Goal: Task Accomplishment & Management: Use online tool/utility

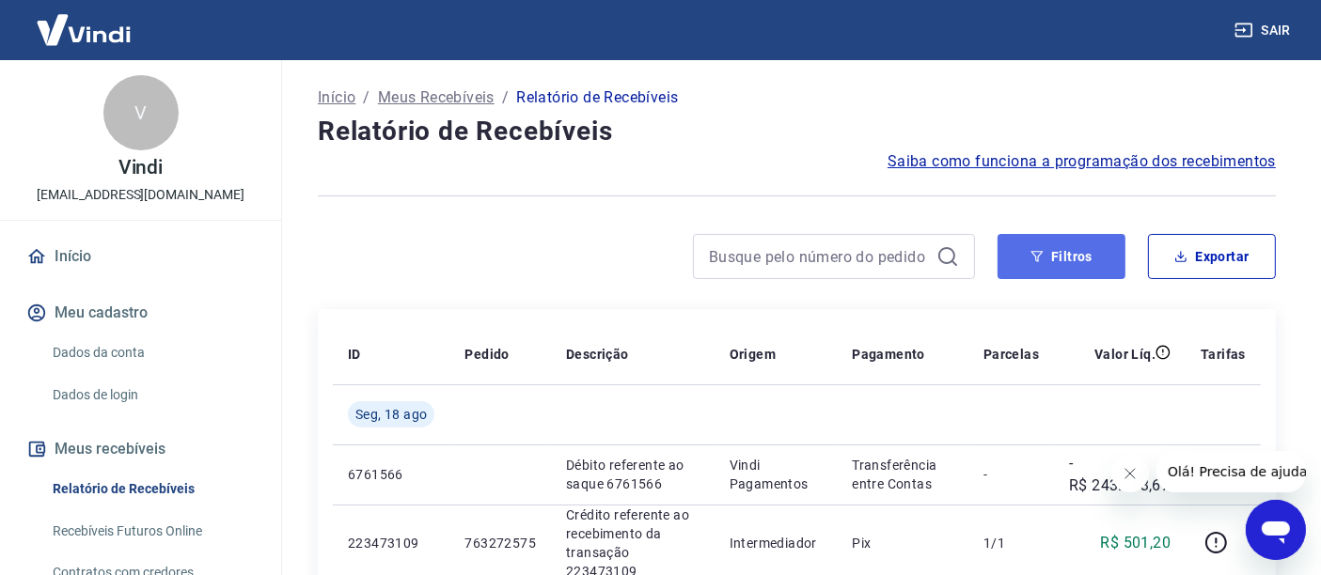
click at [1066, 264] on button "Filtros" at bounding box center [1061, 256] width 128 height 45
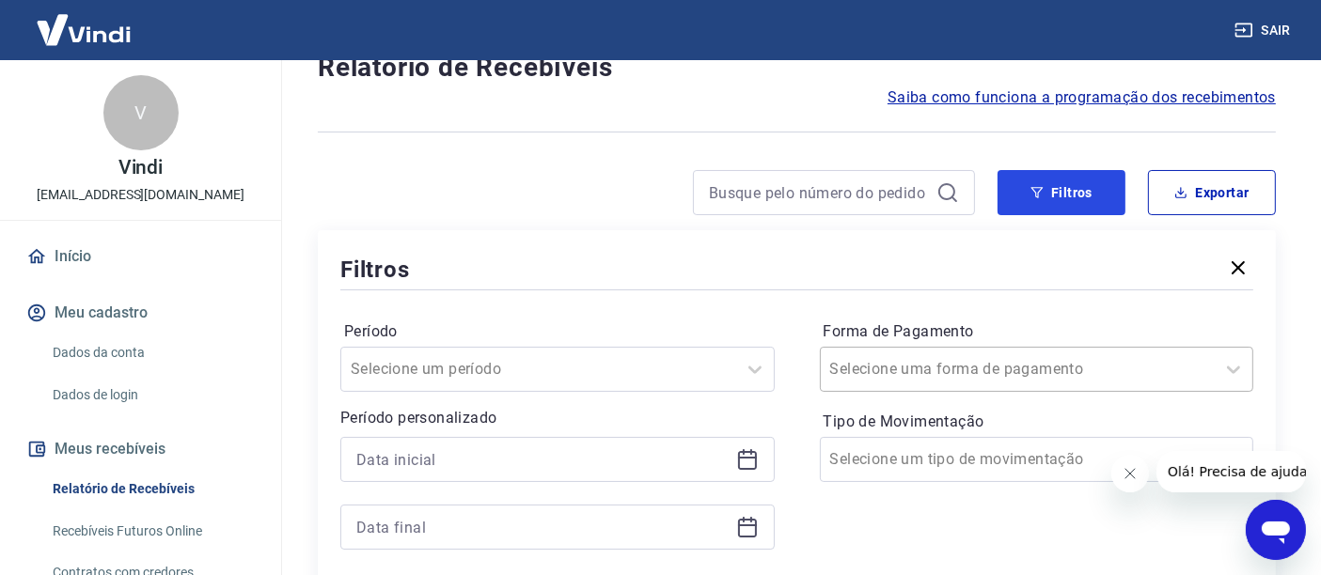
scroll to position [209, 0]
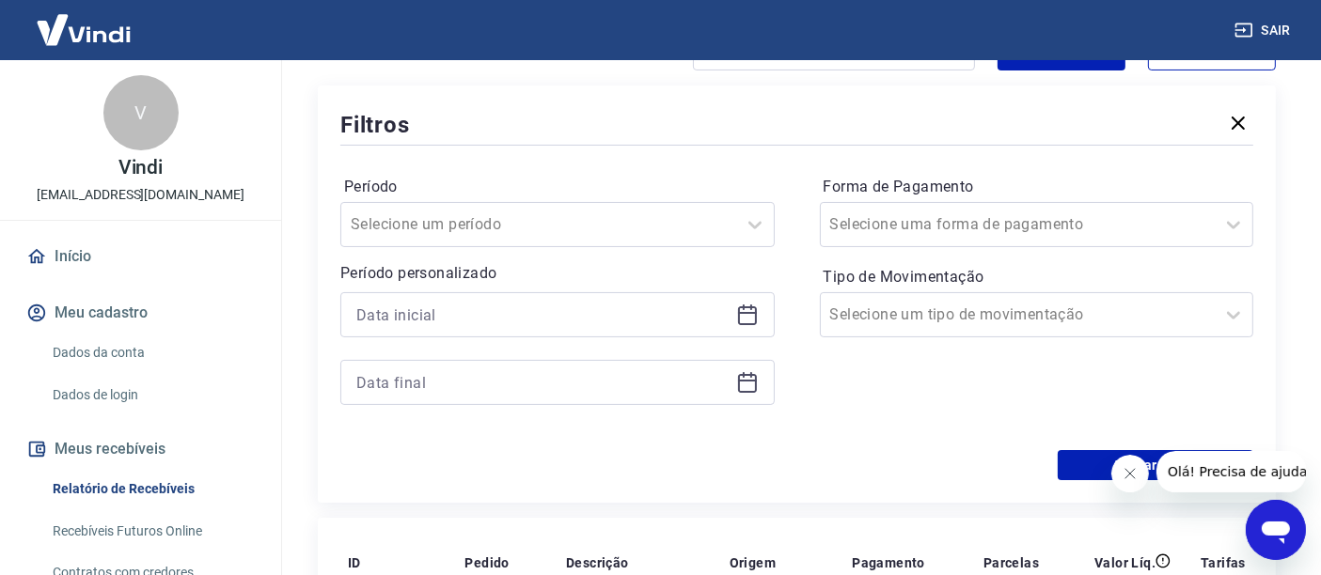
click at [754, 304] on icon at bounding box center [747, 315] width 23 height 23
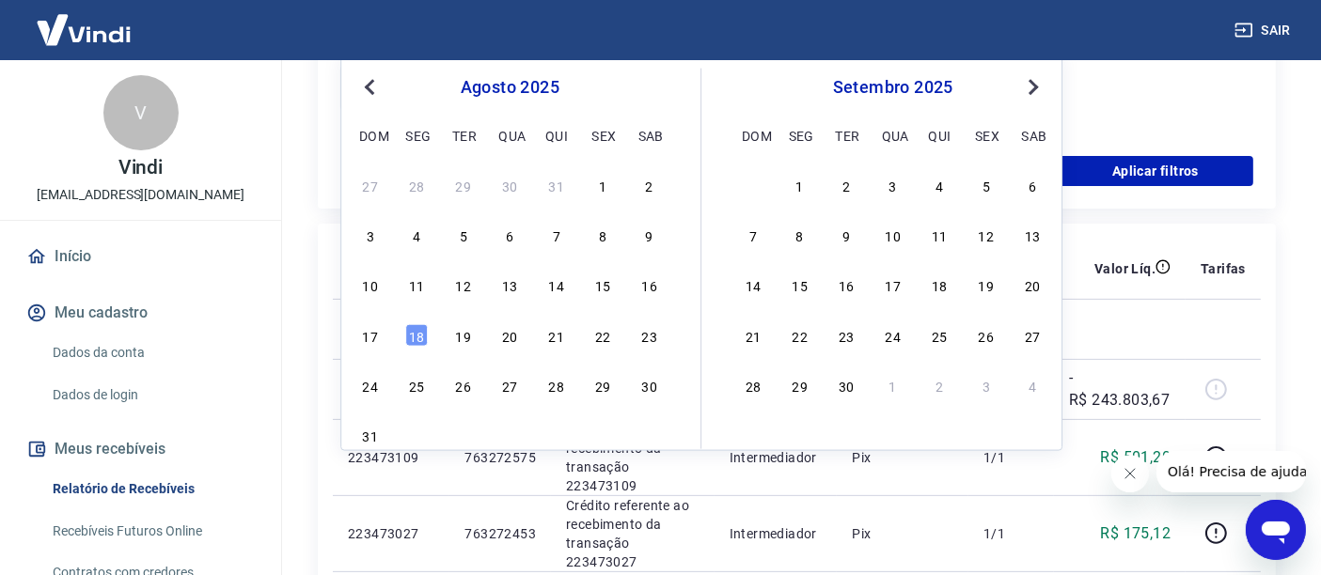
scroll to position [522, 0]
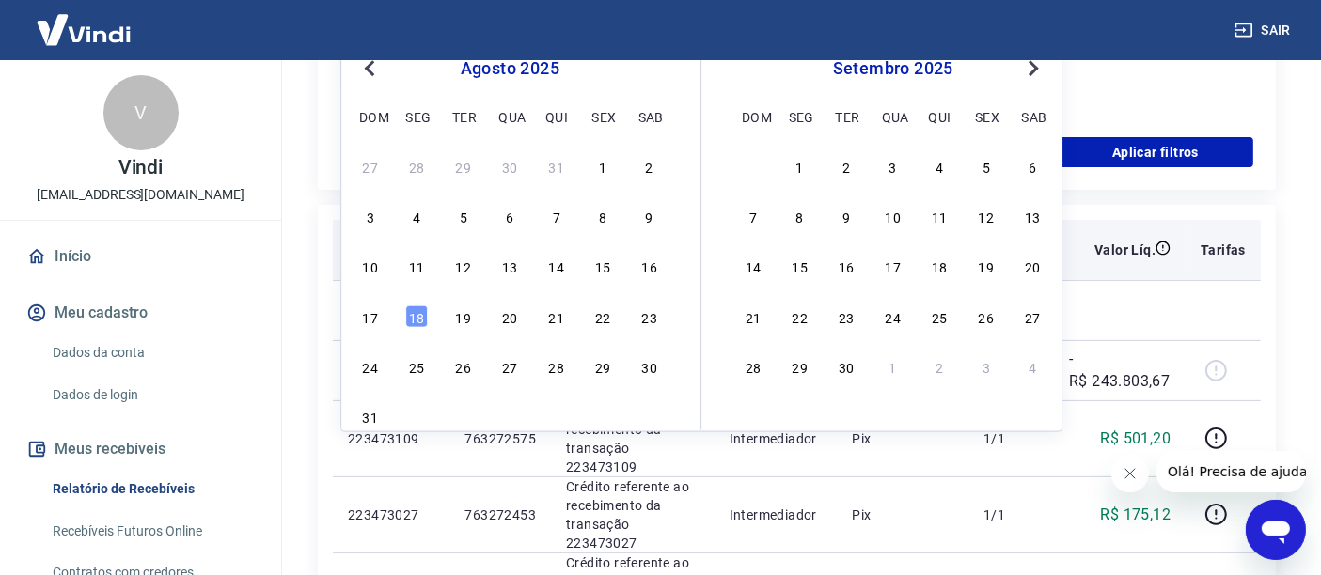
click at [556, 265] on div "14" at bounding box center [556, 266] width 23 height 23
type input "[DATE]"
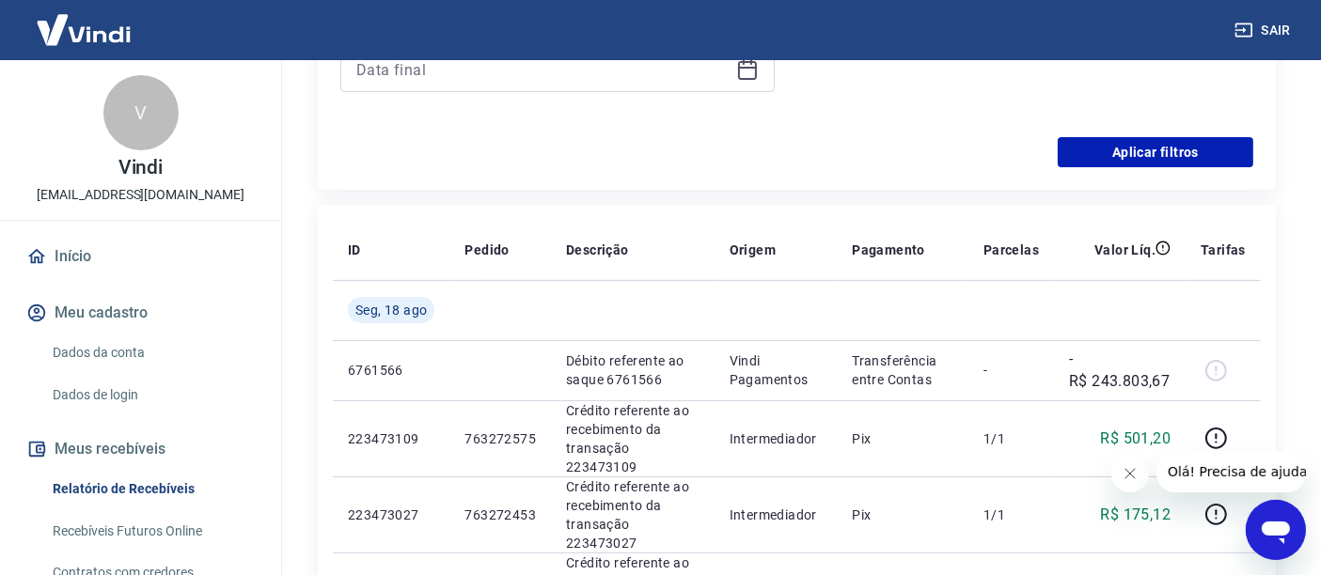
scroll to position [313, 0]
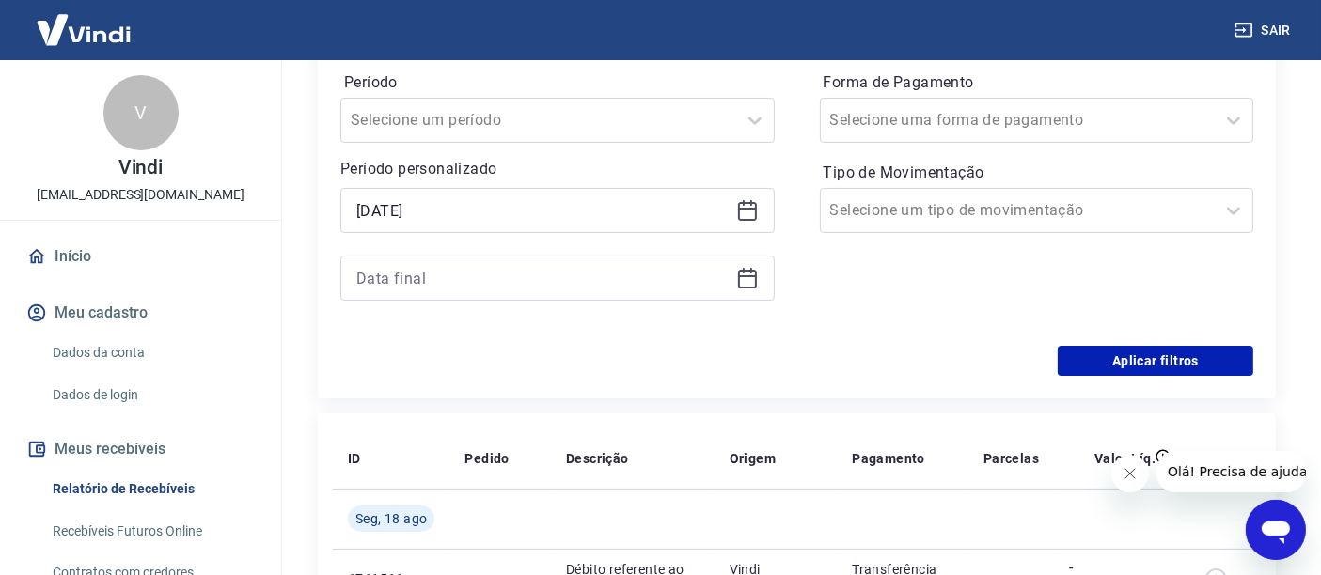
click at [744, 282] on icon at bounding box center [747, 278] width 23 height 23
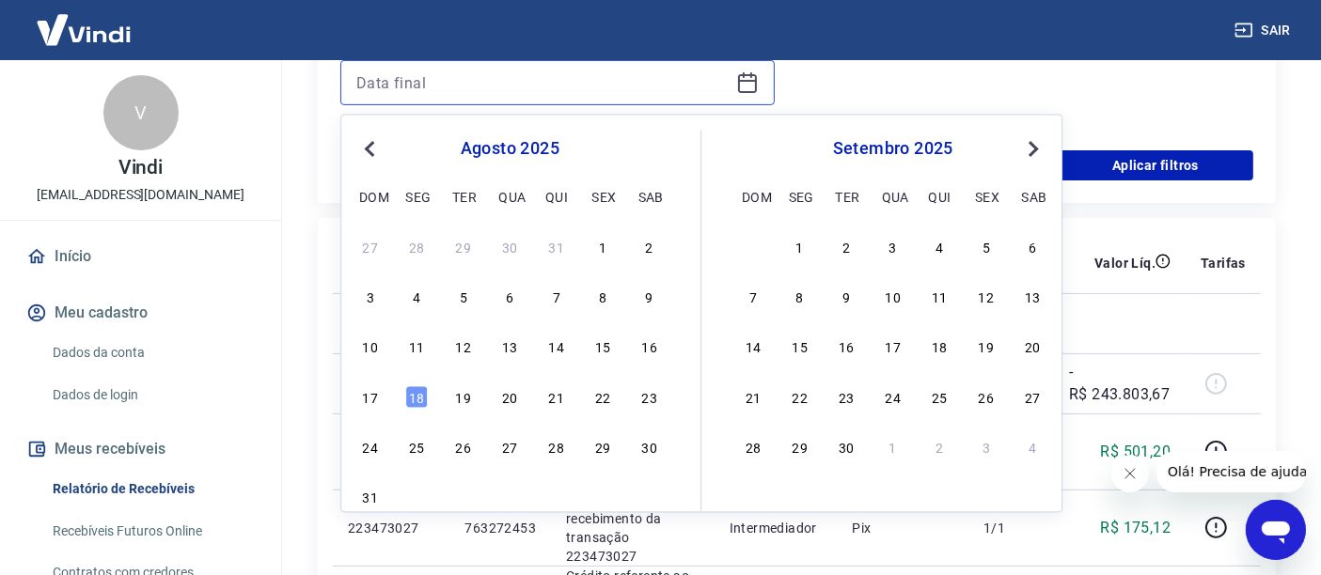
scroll to position [522, 0]
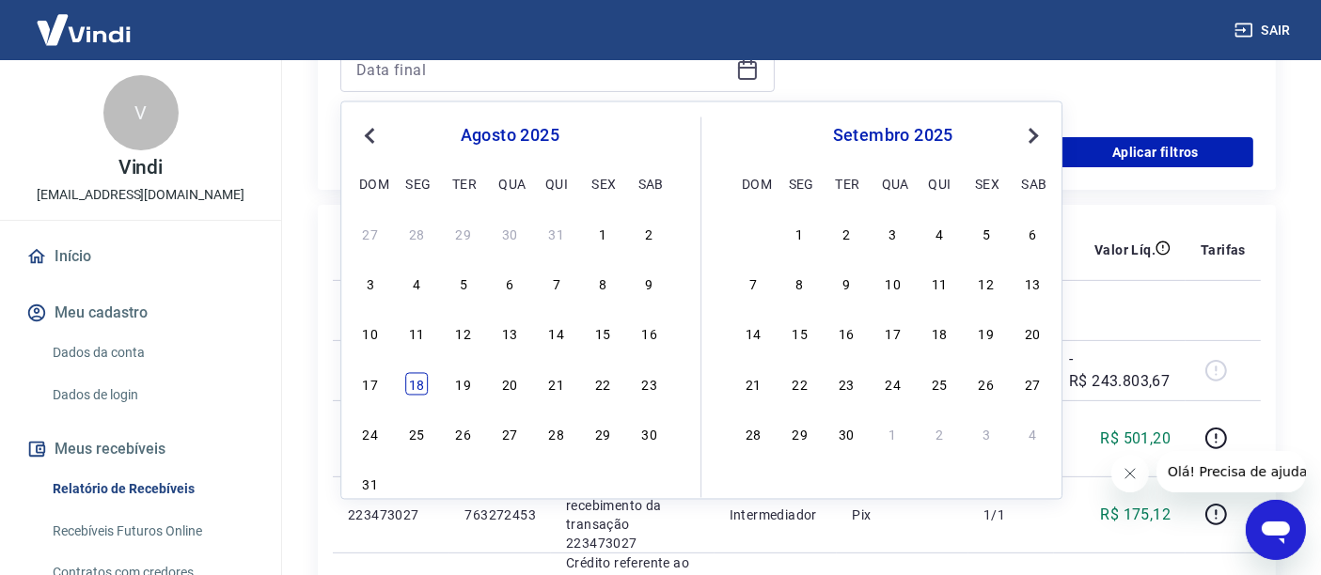
click at [415, 380] on div "18" at bounding box center [416, 383] width 23 height 23
type input "[DATE]"
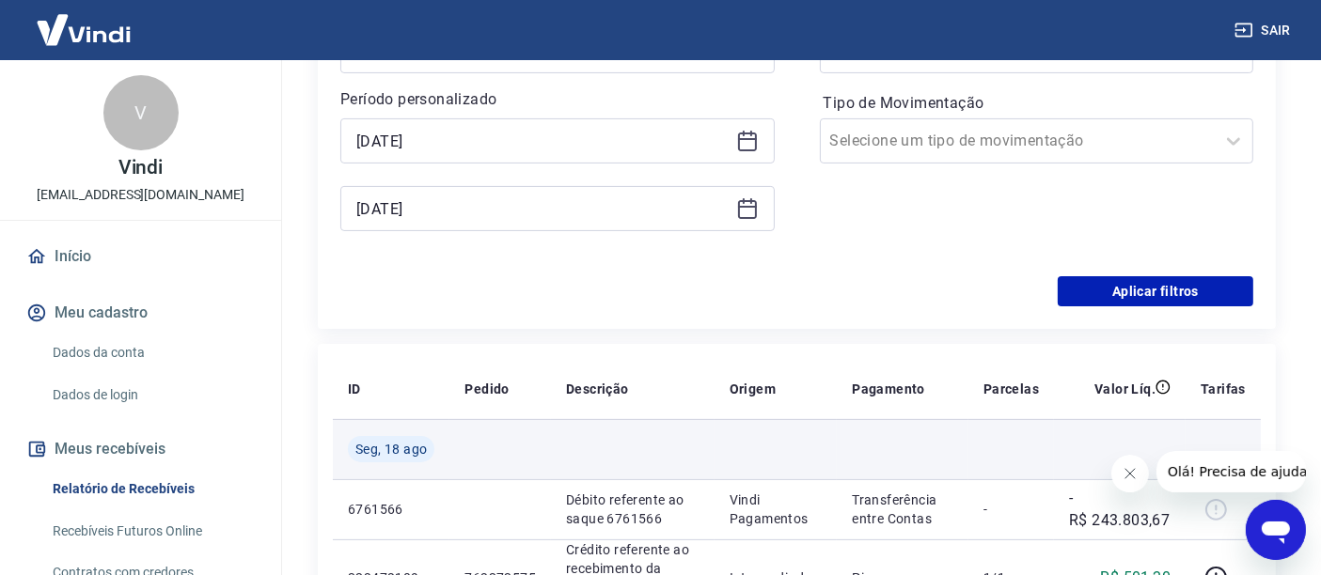
scroll to position [209, 0]
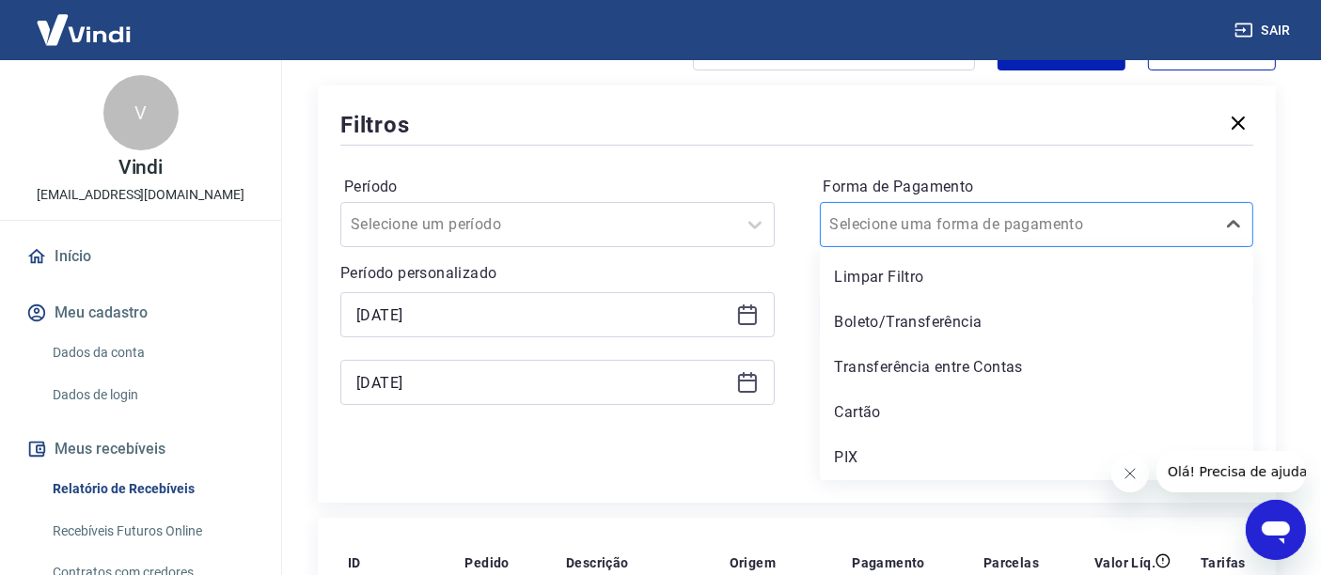
click at [926, 215] on input "Forma de Pagamento" at bounding box center [925, 224] width 190 height 23
click at [867, 457] on div "PIX" at bounding box center [1037, 458] width 434 height 38
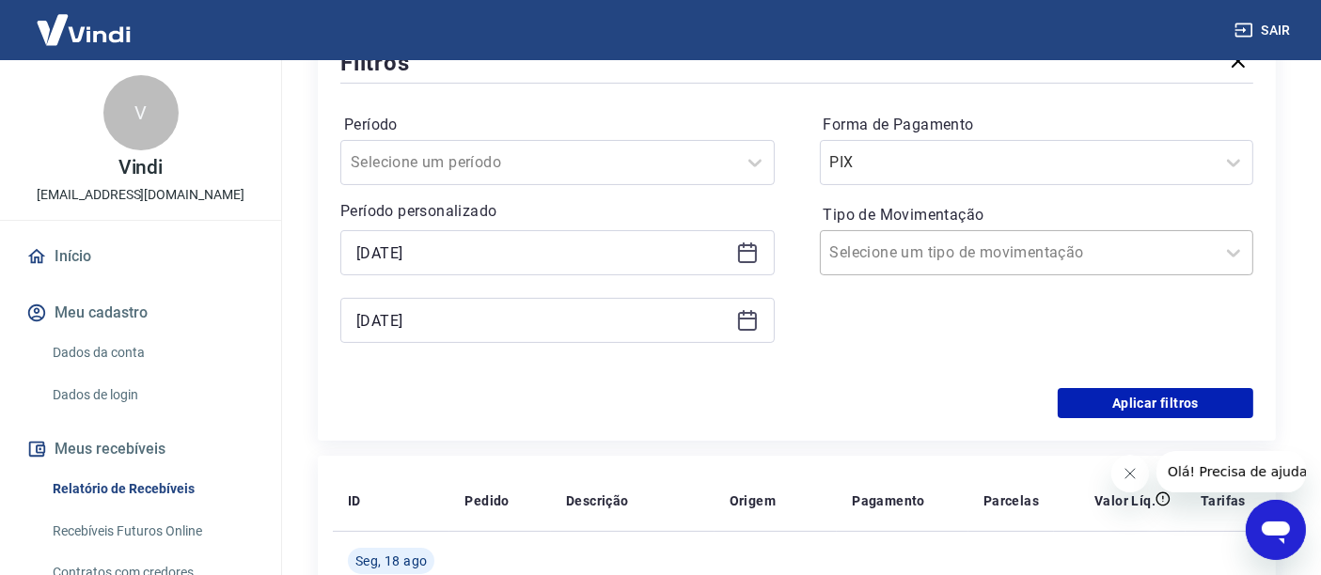
scroll to position [313, 0]
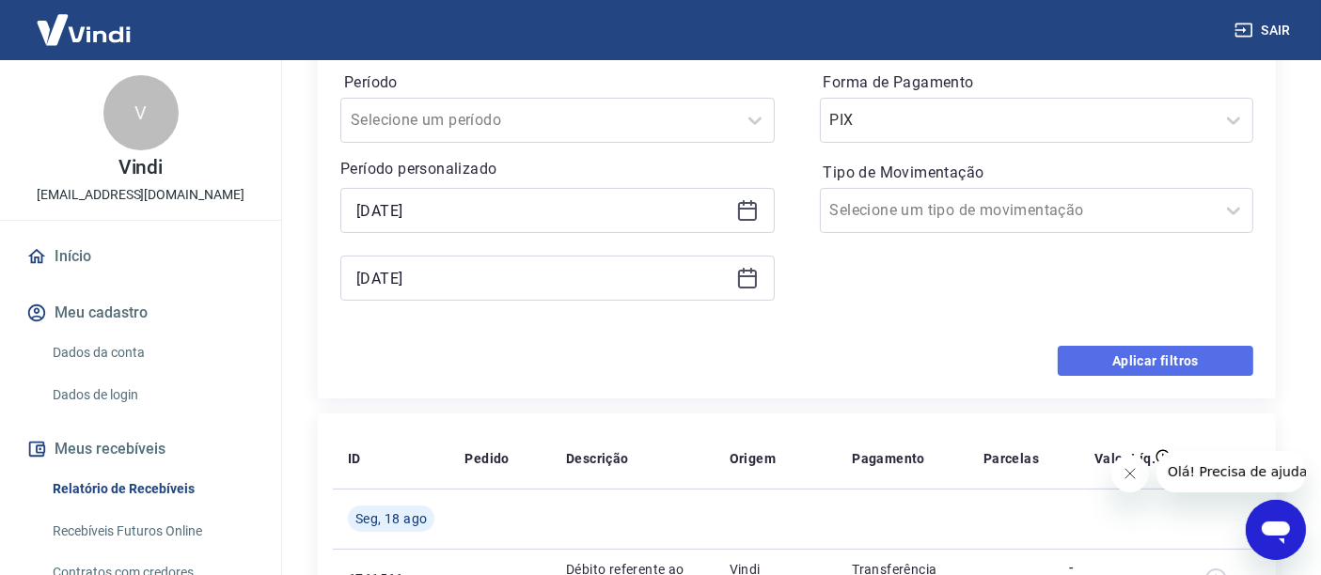
click at [1108, 361] on button "Aplicar filtros" at bounding box center [1156, 361] width 196 height 30
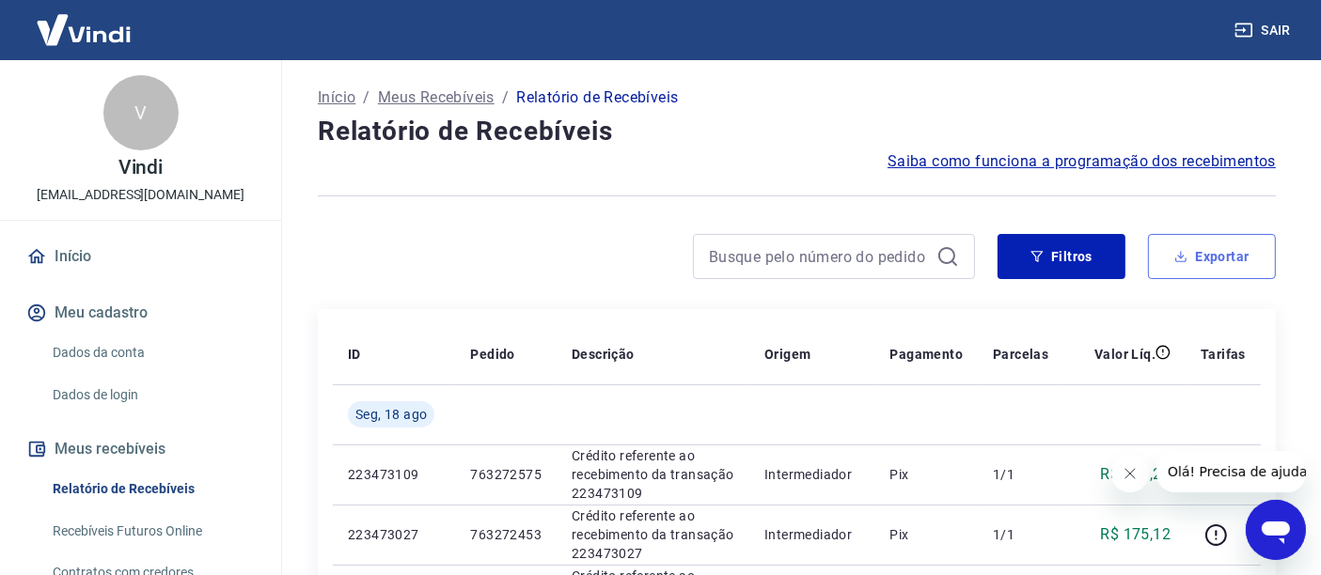
click at [1230, 254] on button "Exportar" at bounding box center [1212, 256] width 128 height 45
type input "[DATE]"
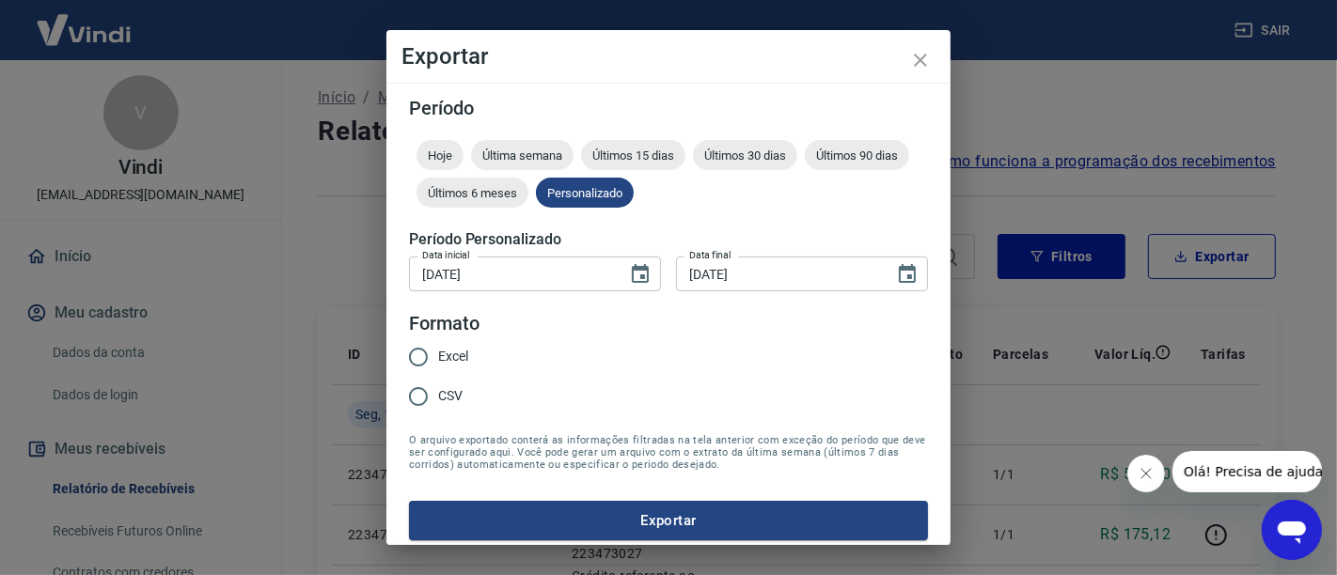
click at [428, 353] on input "Excel" at bounding box center [418, 356] width 39 height 39
radio input "true"
click at [648, 521] on button "Exportar" at bounding box center [668, 520] width 519 height 39
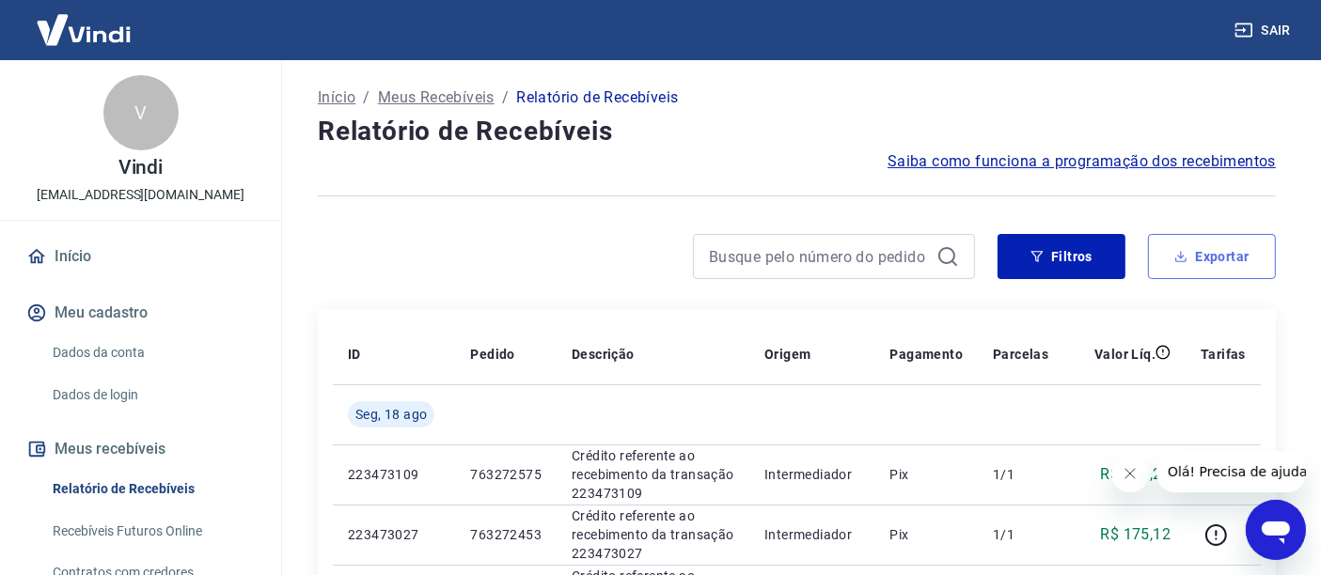
click at [1212, 264] on button "Exportar" at bounding box center [1212, 256] width 128 height 45
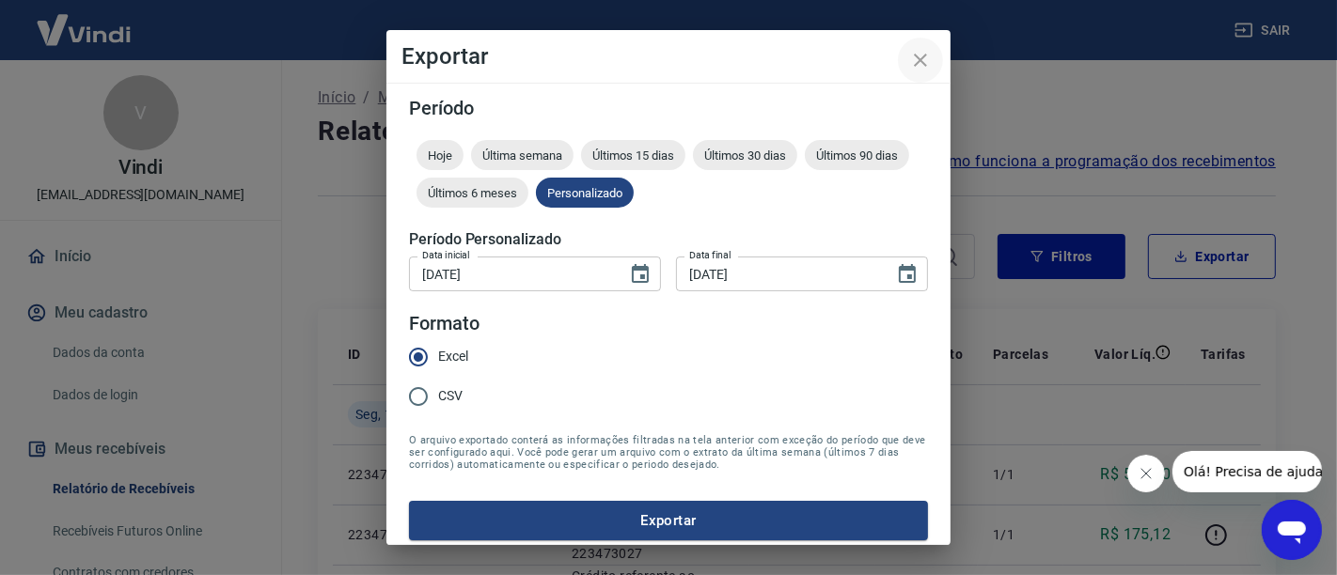
drag, startPoint x: 906, startPoint y: 55, endPoint x: 916, endPoint y: 58, distance: 9.8
click at [916, 58] on button "close" at bounding box center [920, 60] width 45 height 45
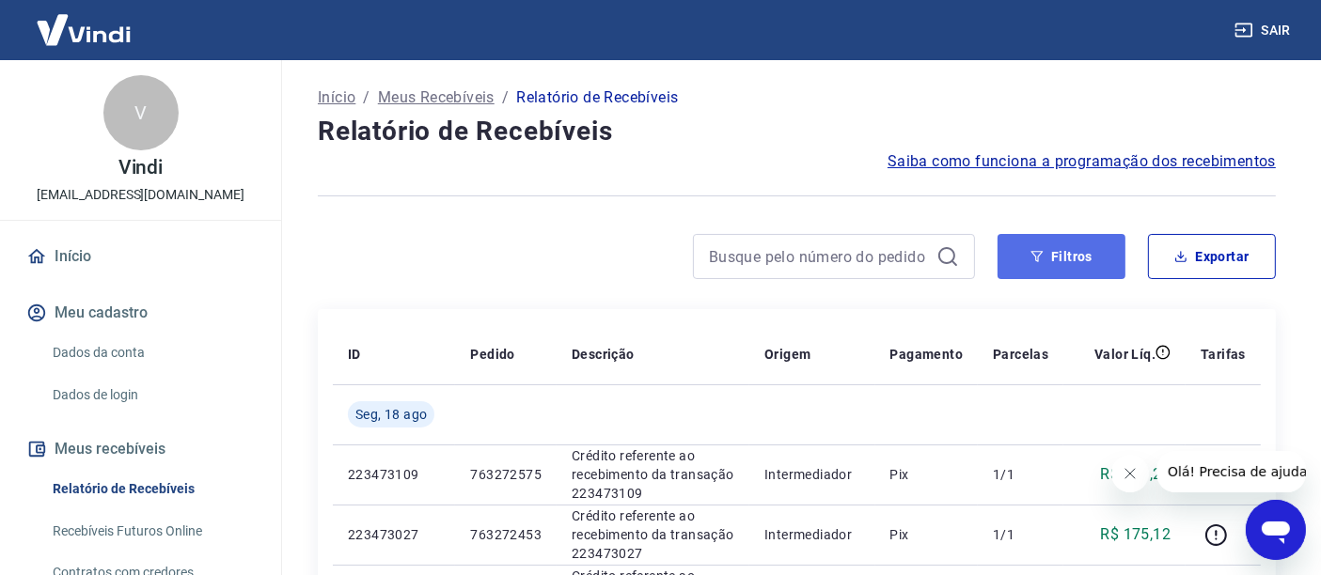
click at [1047, 245] on button "Filtros" at bounding box center [1061, 256] width 128 height 45
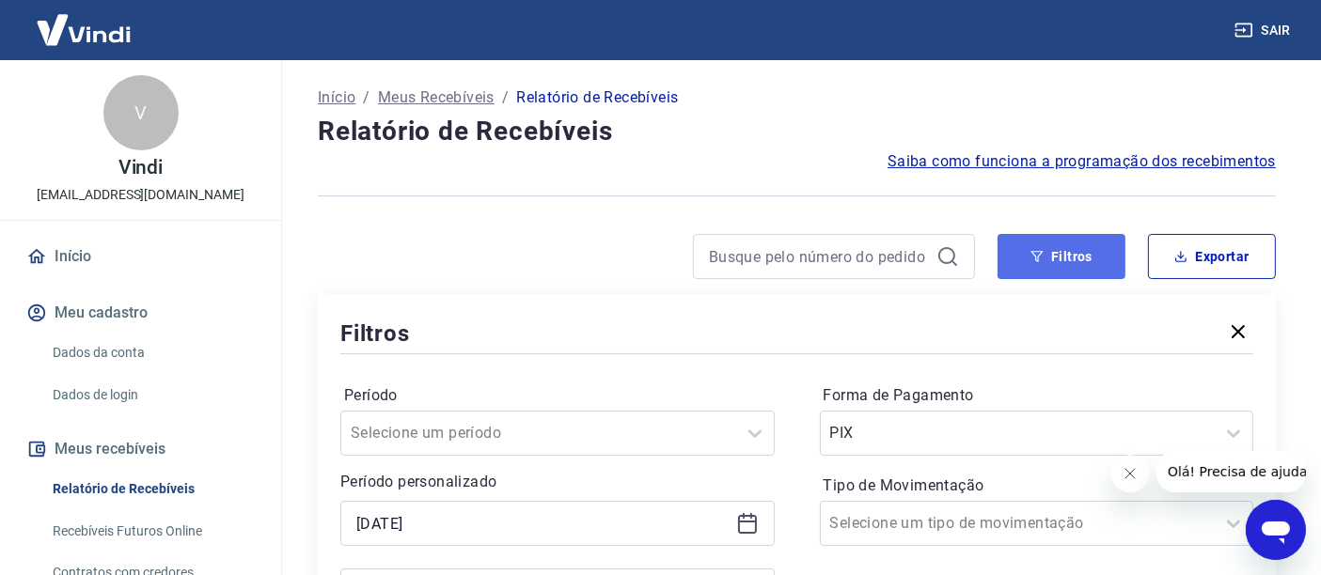
click at [1054, 264] on button "Filtros" at bounding box center [1061, 256] width 128 height 45
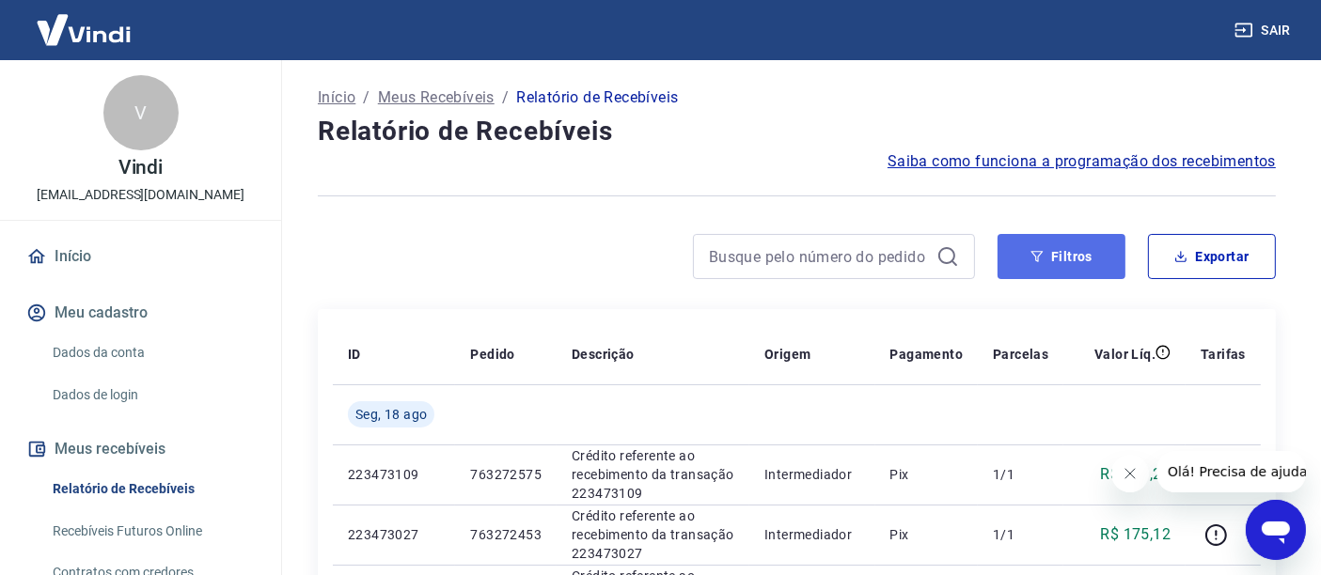
click at [1054, 263] on button "Filtros" at bounding box center [1061, 256] width 128 height 45
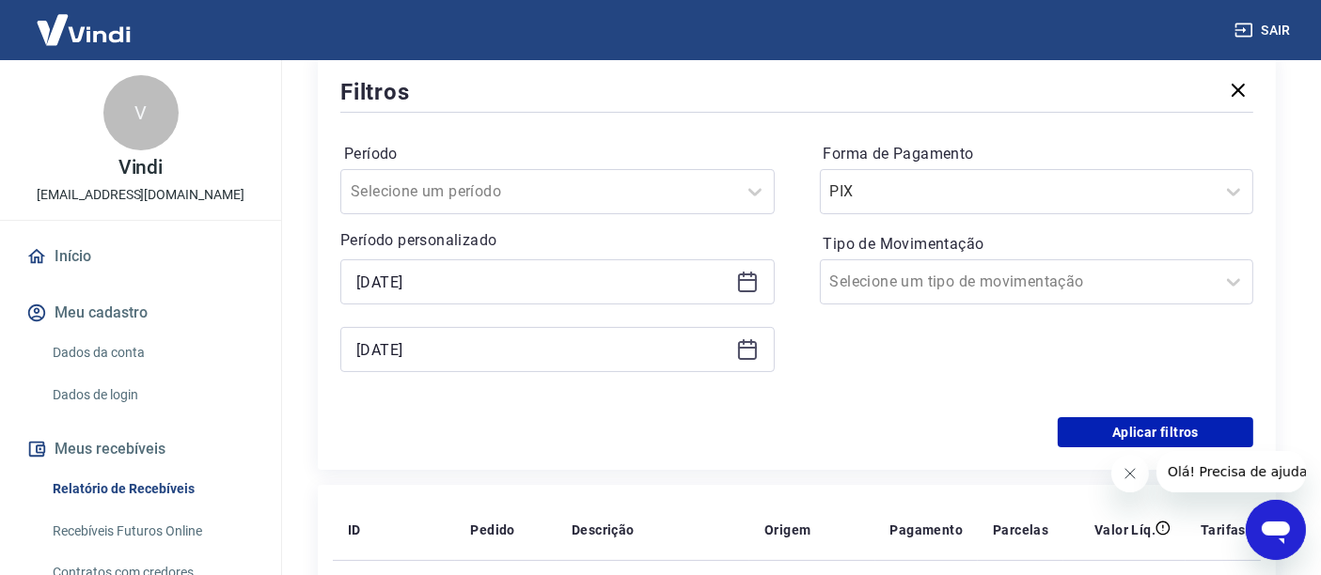
scroll to position [209, 0]
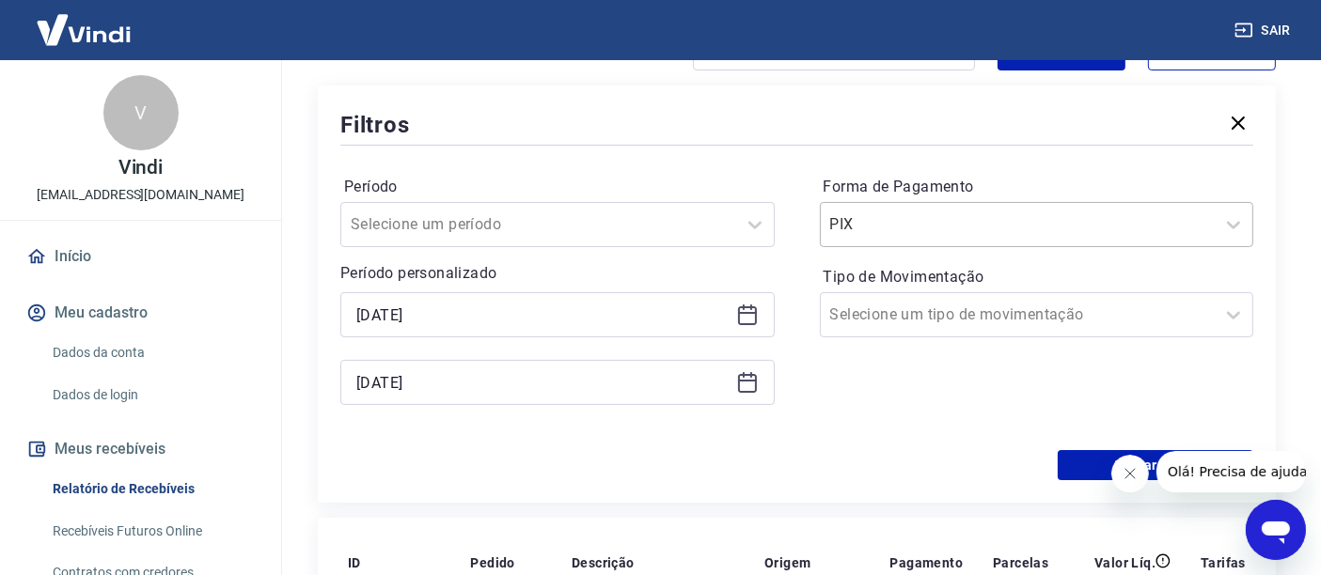
click at [918, 227] on input "Forma de Pagamento" at bounding box center [925, 224] width 190 height 23
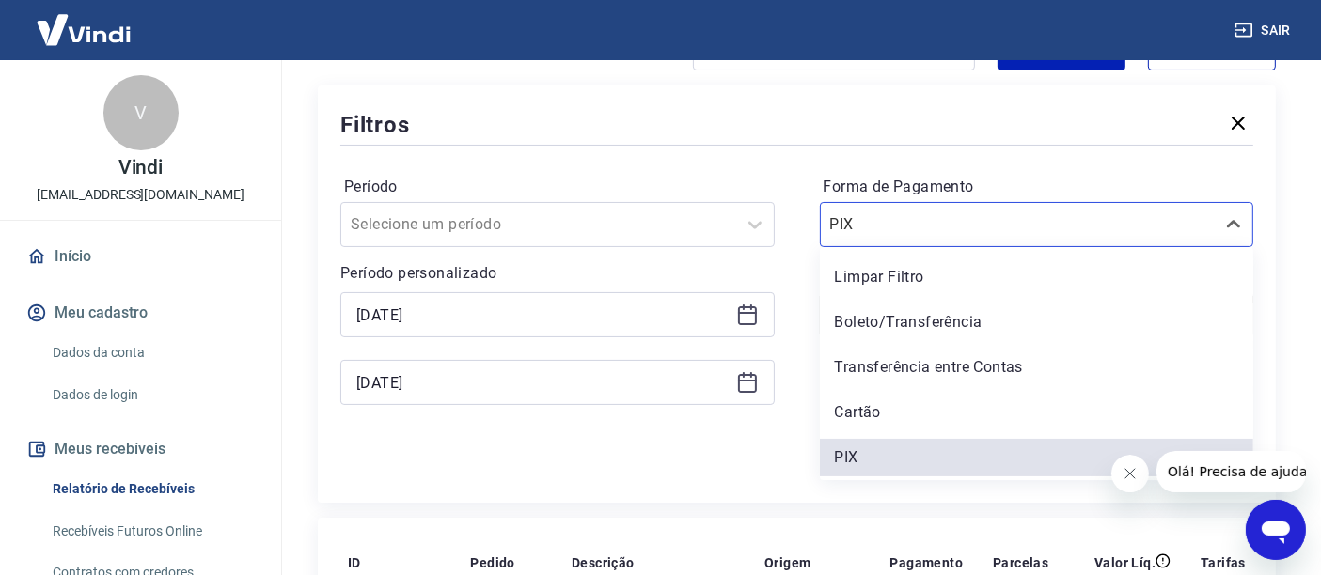
click at [900, 320] on div "Boleto/Transferência" at bounding box center [1037, 323] width 434 height 38
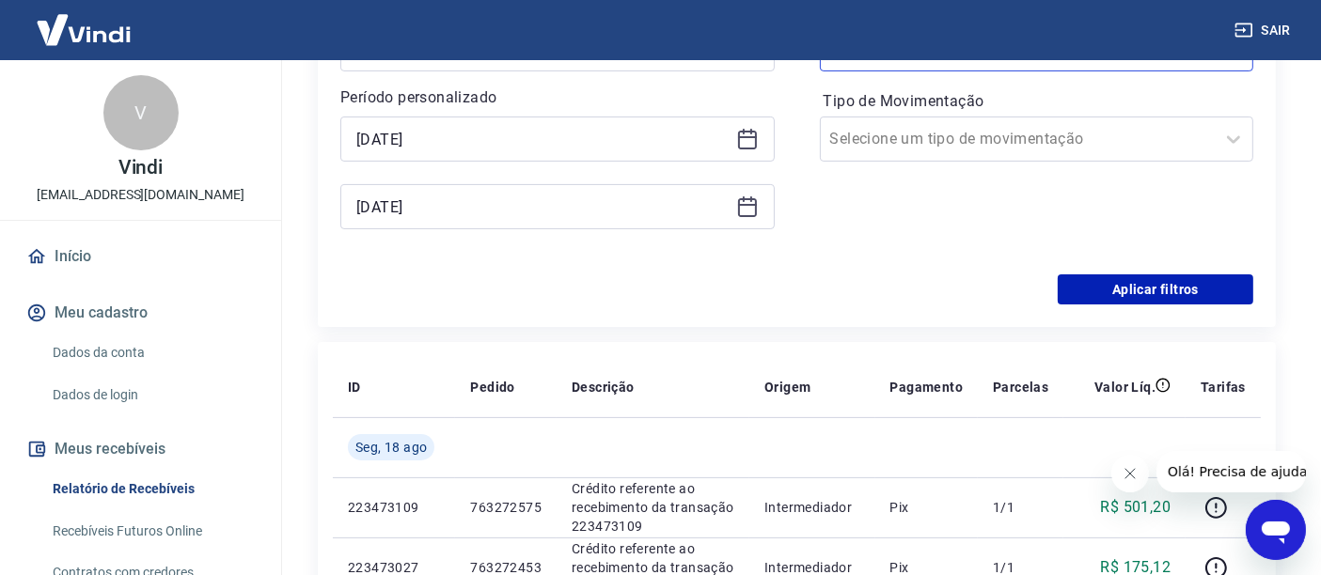
scroll to position [417, 0]
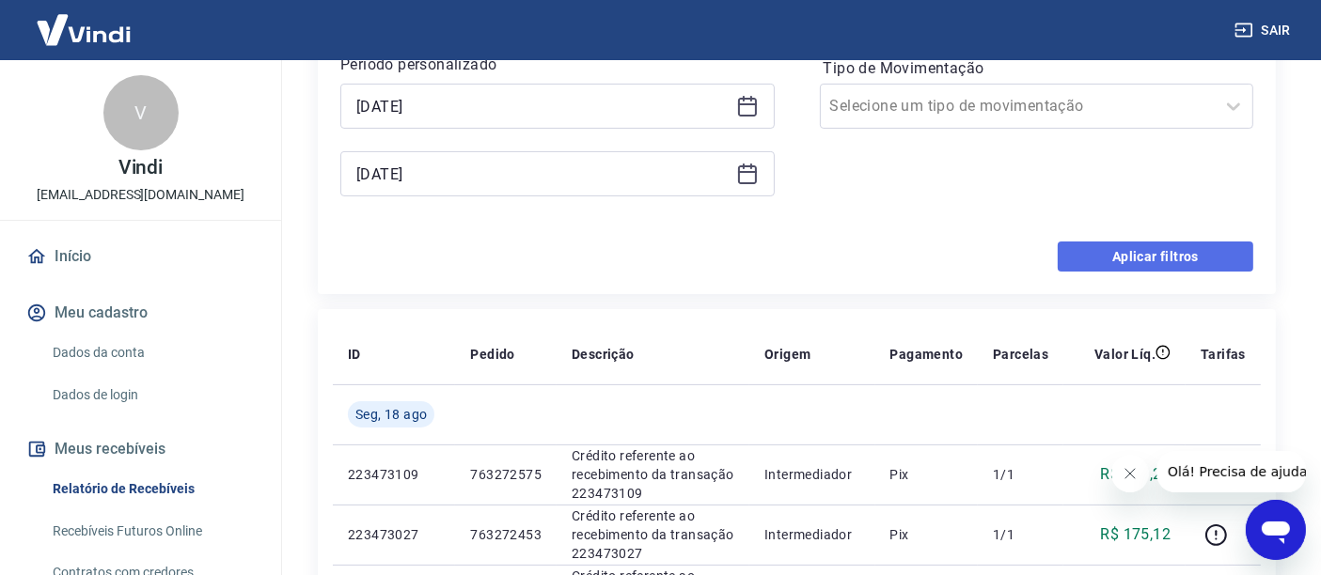
click at [1141, 252] on button "Aplicar filtros" at bounding box center [1156, 257] width 196 height 30
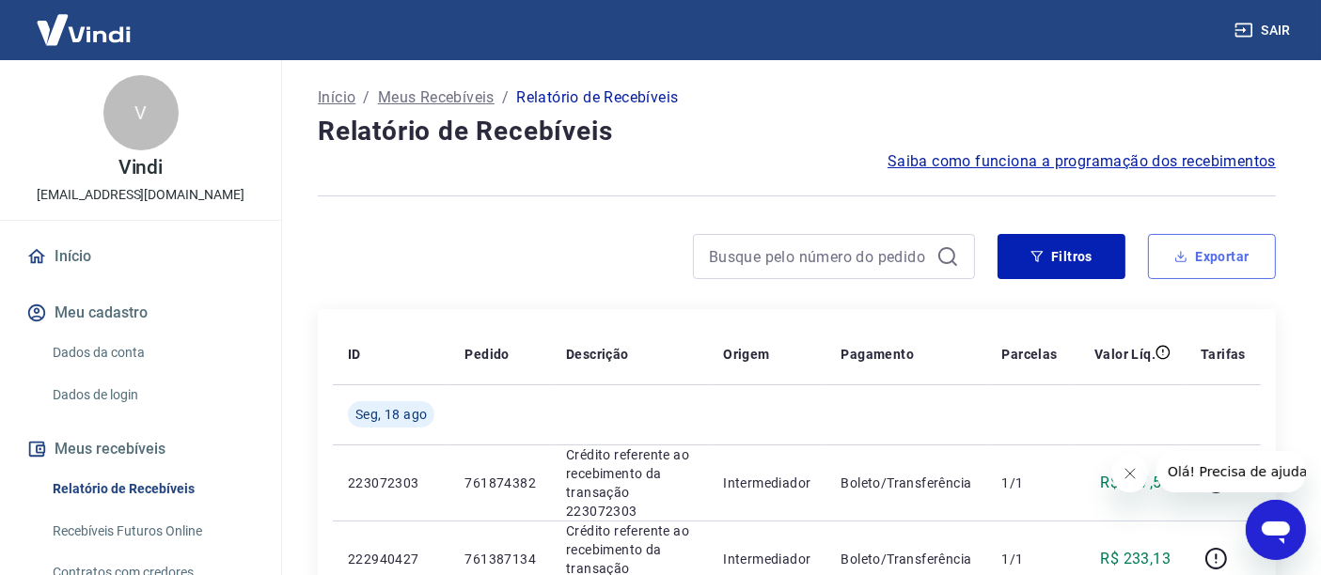
click at [1214, 254] on button "Exportar" at bounding box center [1212, 256] width 128 height 45
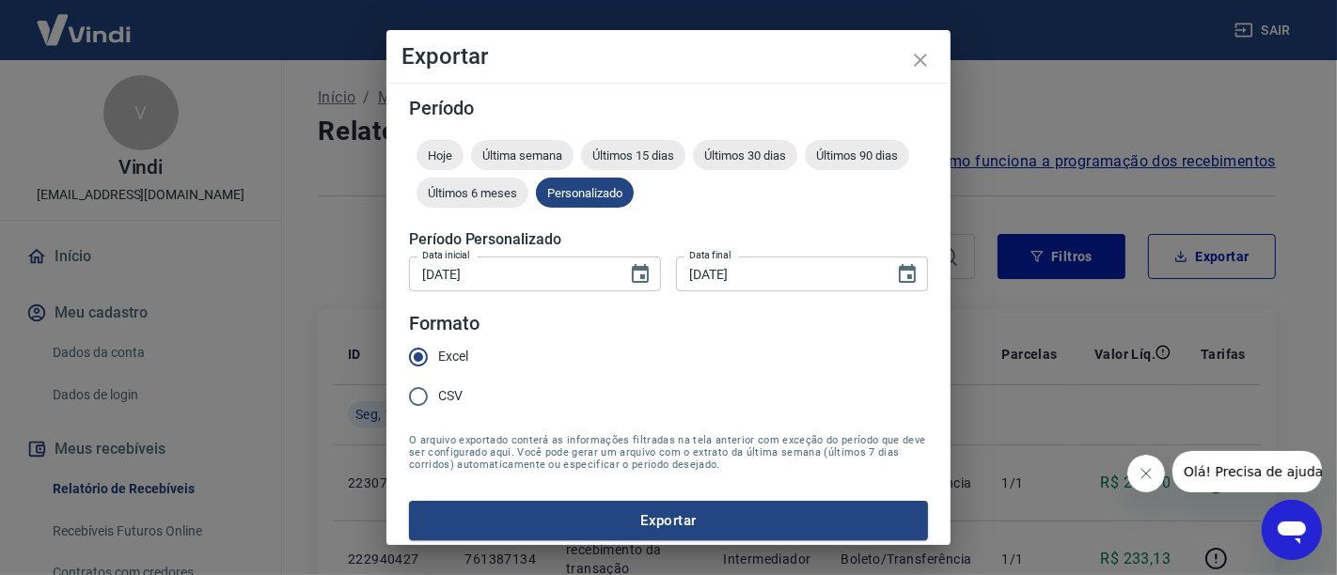
click at [585, 518] on button "Exportar" at bounding box center [668, 520] width 519 height 39
